Goal: Transaction & Acquisition: Subscribe to service/newsletter

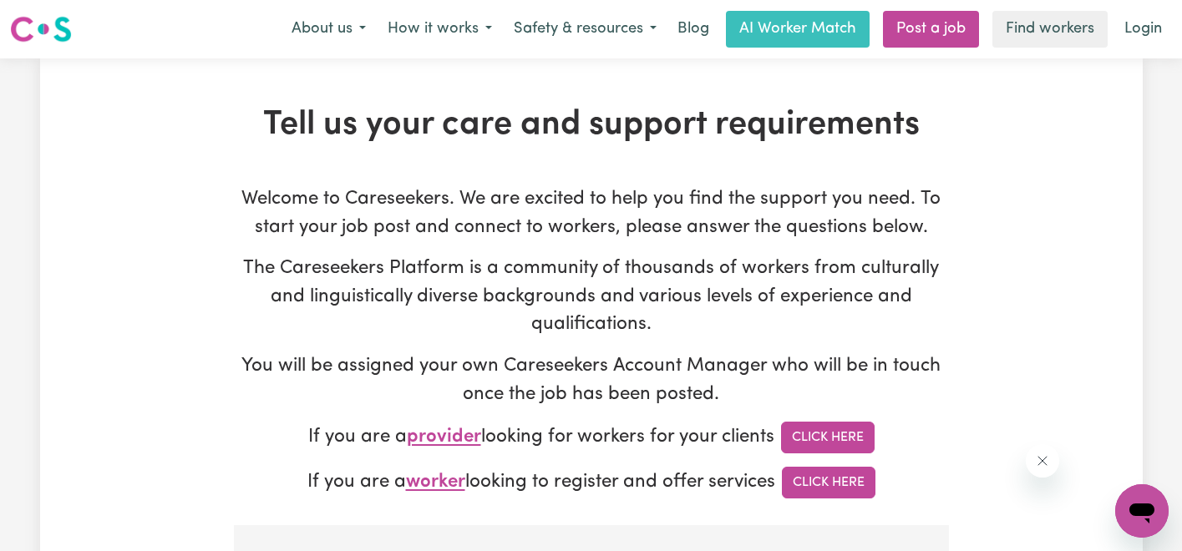
type input "admin@careseekers.com.au"
click at [480, 23] on button "How it works" at bounding box center [440, 29] width 126 height 35
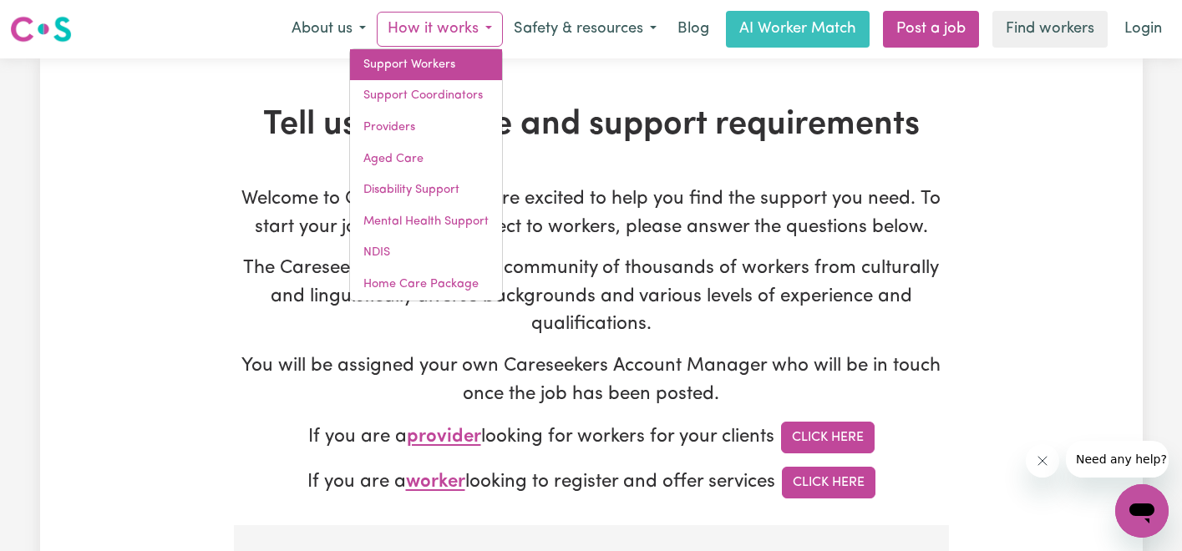
click at [453, 64] on link "Support Workers" at bounding box center [426, 65] width 152 height 32
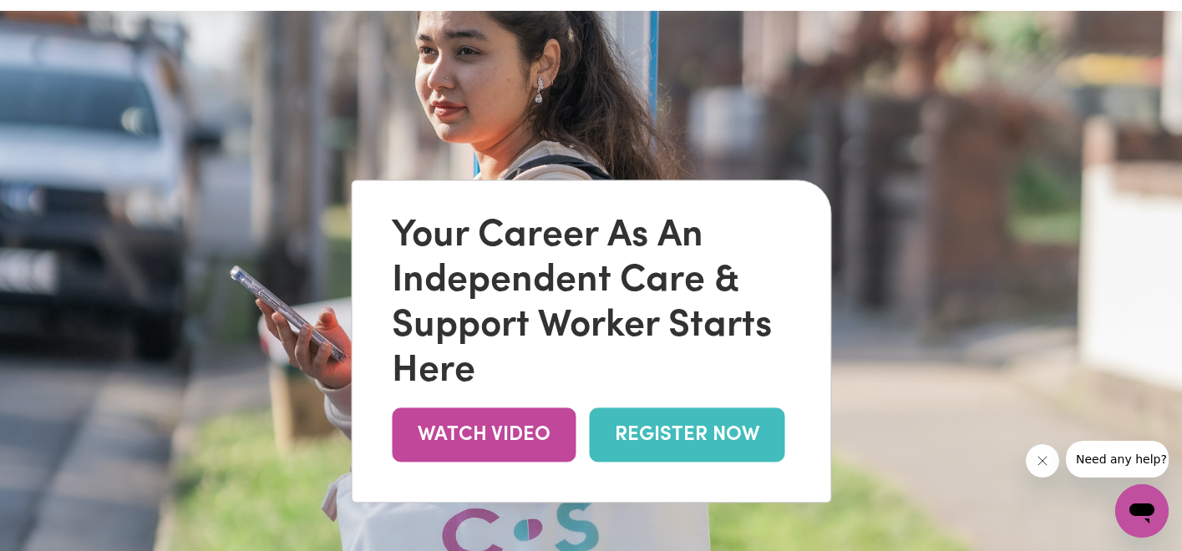
scroll to position [48, 0]
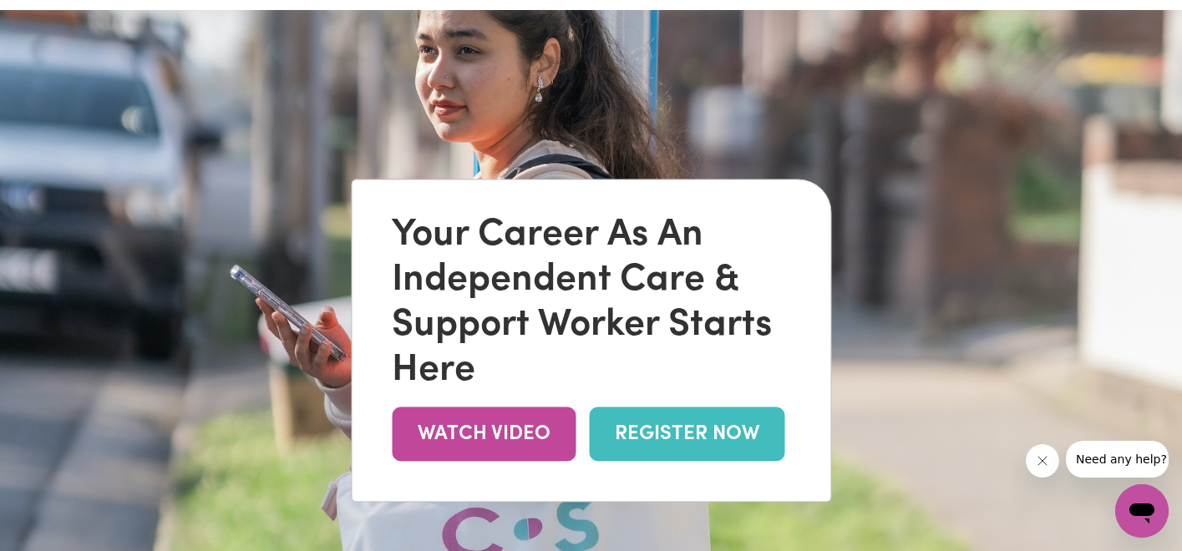
click at [698, 443] on link "REGISTER NOW" at bounding box center [686, 434] width 195 height 54
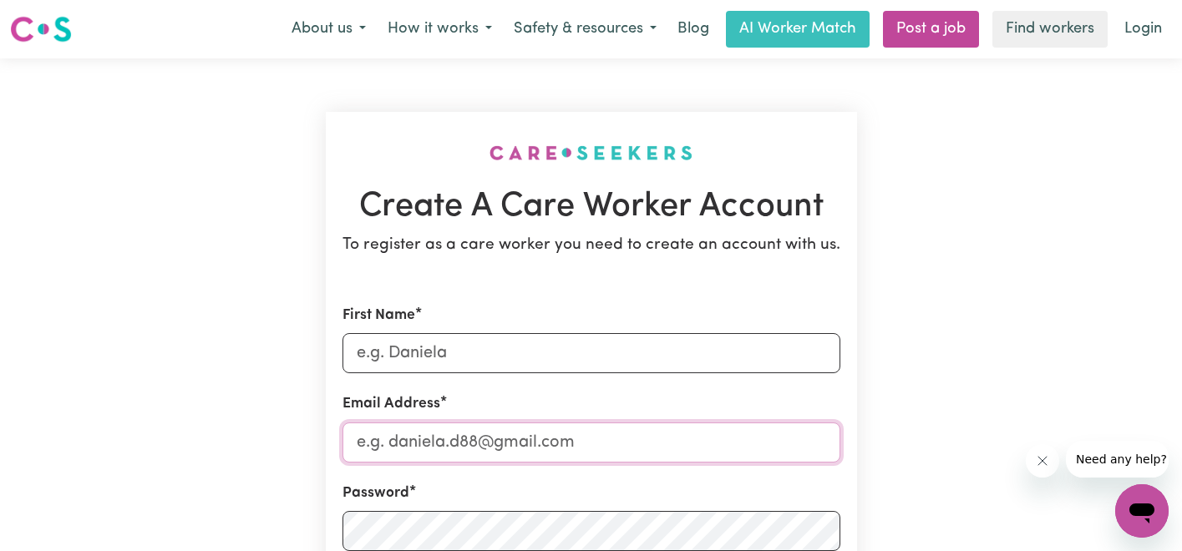
type input "admin@careseekers.com.au"
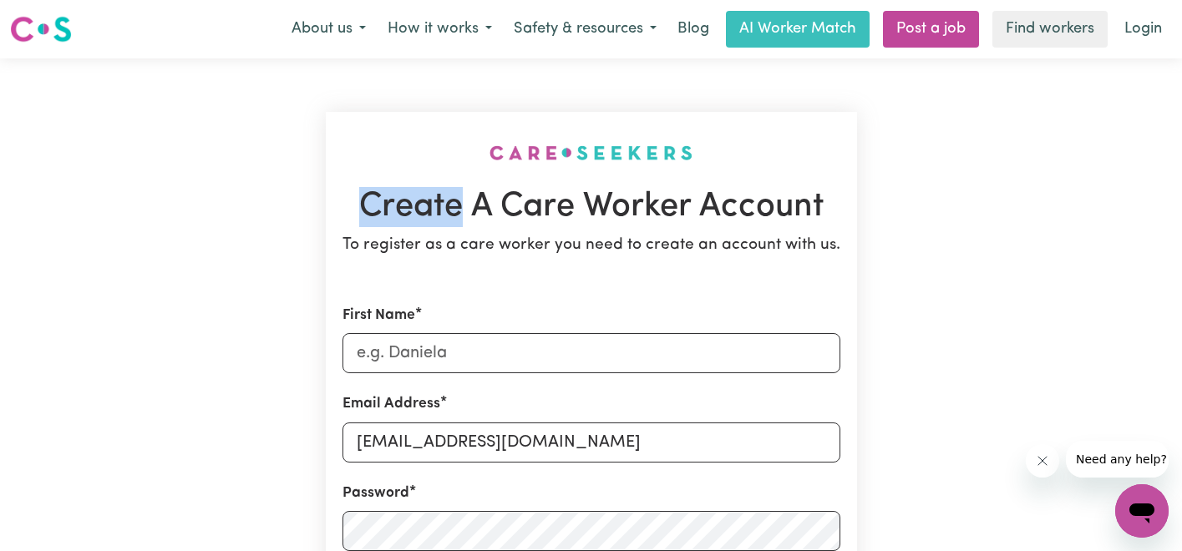
drag, startPoint x: 356, startPoint y: 199, endPoint x: 472, endPoint y: 217, distance: 117.6
click at [472, 216] on h1 "Create A Care Worker Account" at bounding box center [592, 207] width 498 height 40
click at [471, 225] on h1 "Create A Care Worker Account" at bounding box center [592, 207] width 498 height 40
